Goal: Task Accomplishment & Management: Manage account settings

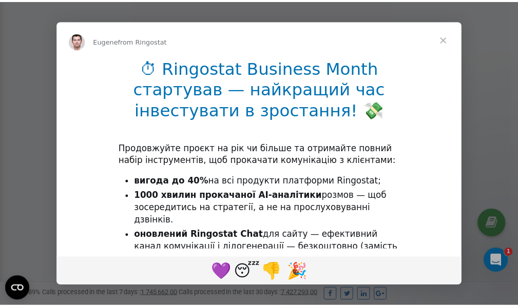
scroll to position [308, 0]
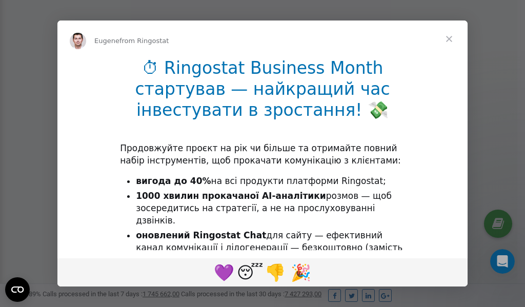
click at [450, 41] on span "Close" at bounding box center [449, 39] width 37 height 37
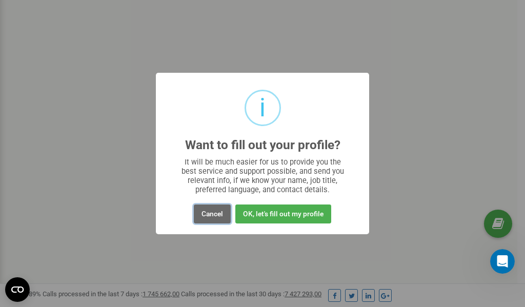
click at [212, 214] on button "Cancel" at bounding box center [212, 214] width 37 height 19
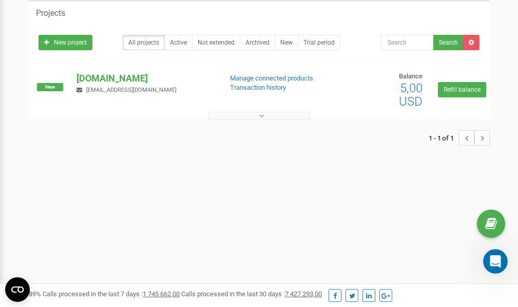
scroll to position [0, 0]
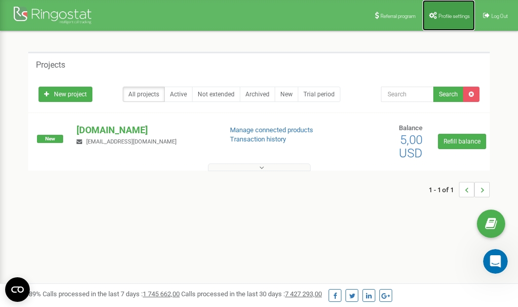
click at [446, 17] on span "Profile settings" at bounding box center [453, 16] width 31 height 6
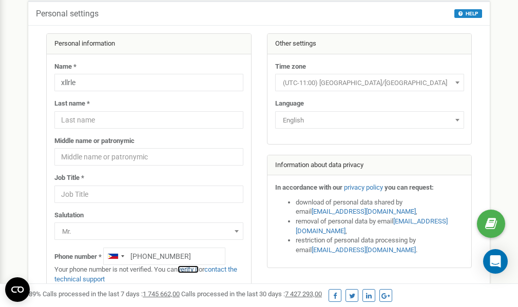
click at [191, 269] on link "verify it" at bounding box center [187, 270] width 21 height 8
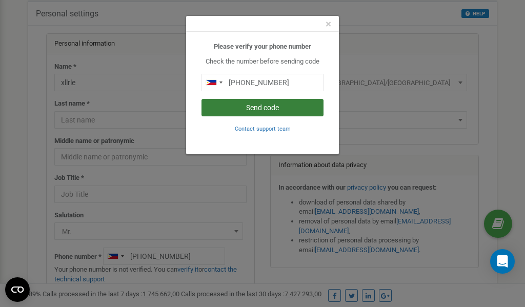
click at [256, 109] on button "Send code" at bounding box center [263, 107] width 122 height 17
